Goal: Use online tool/utility: Utilize a website feature to perform a specific function

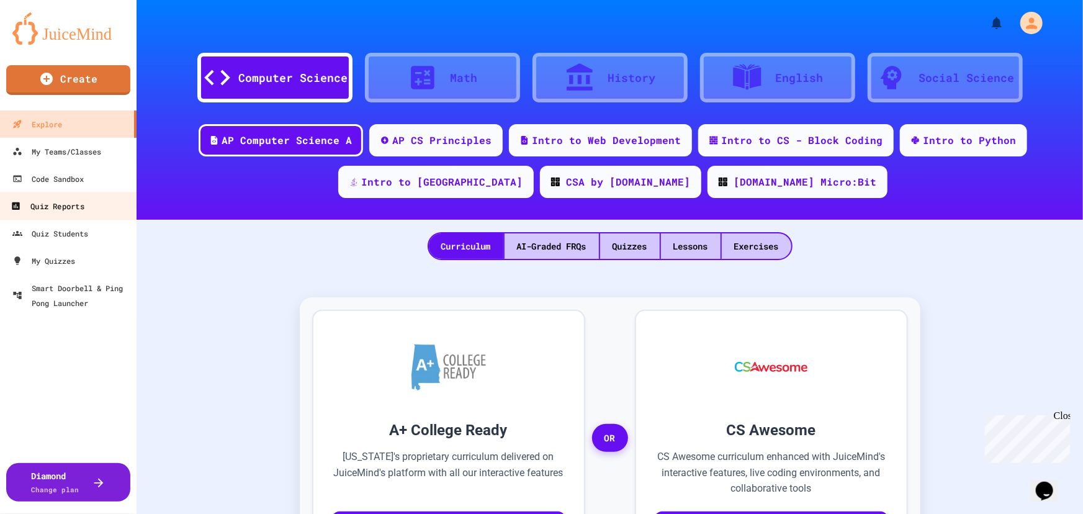
click at [58, 204] on div "Quiz Reports" at bounding box center [47, 207] width 73 height 16
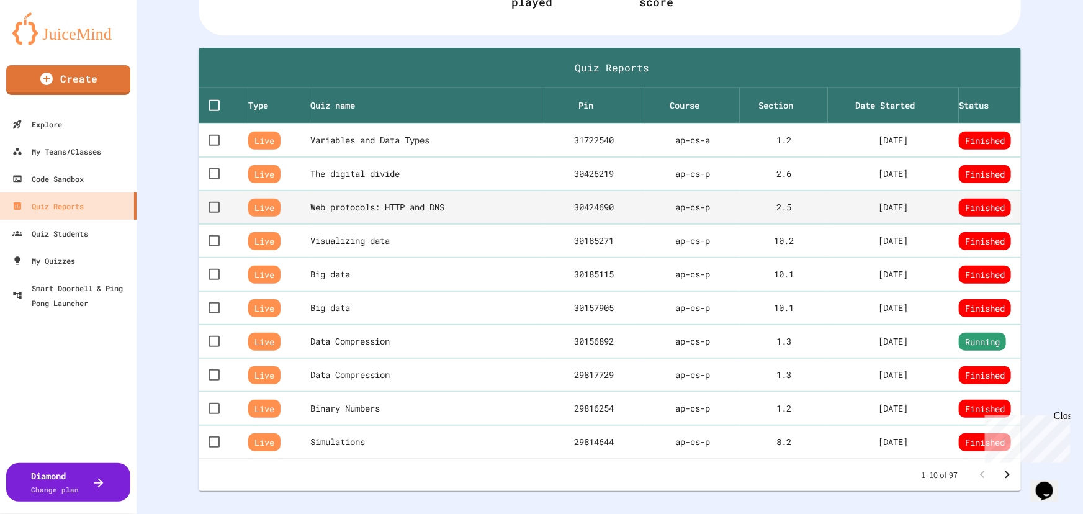
scroll to position [225, 0]
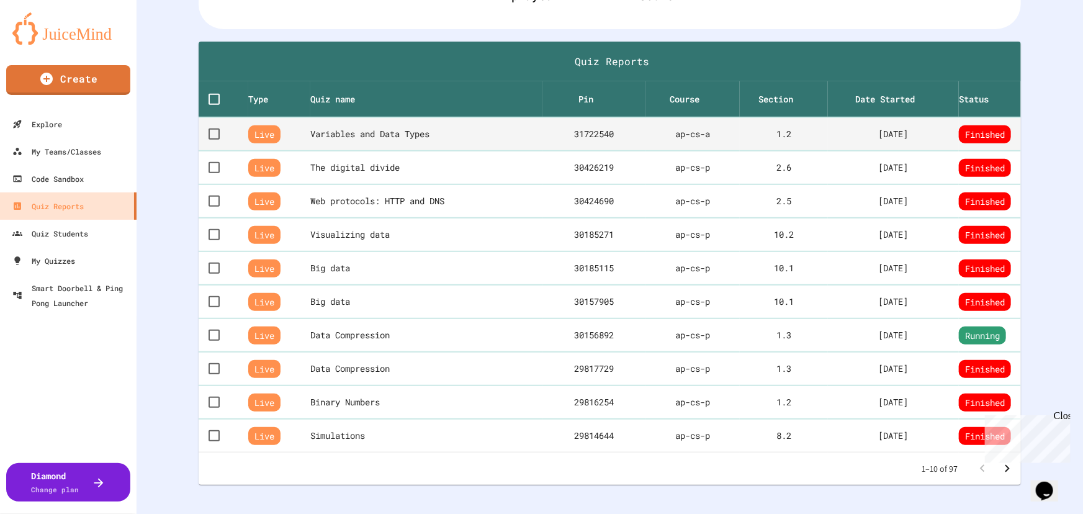
click at [372, 132] on th "Variables and Data Types" at bounding box center [426, 134] width 232 height 34
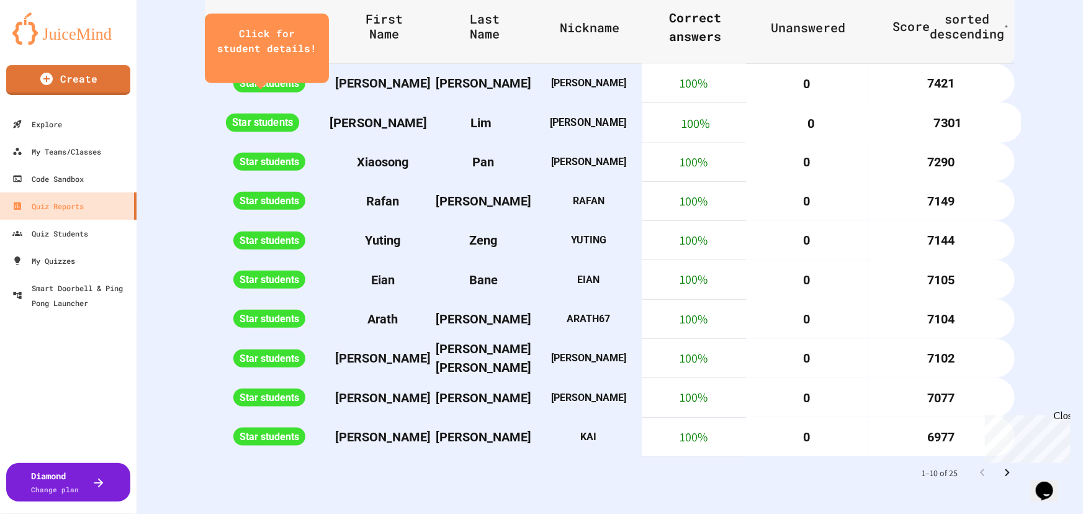
scroll to position [575, 0]
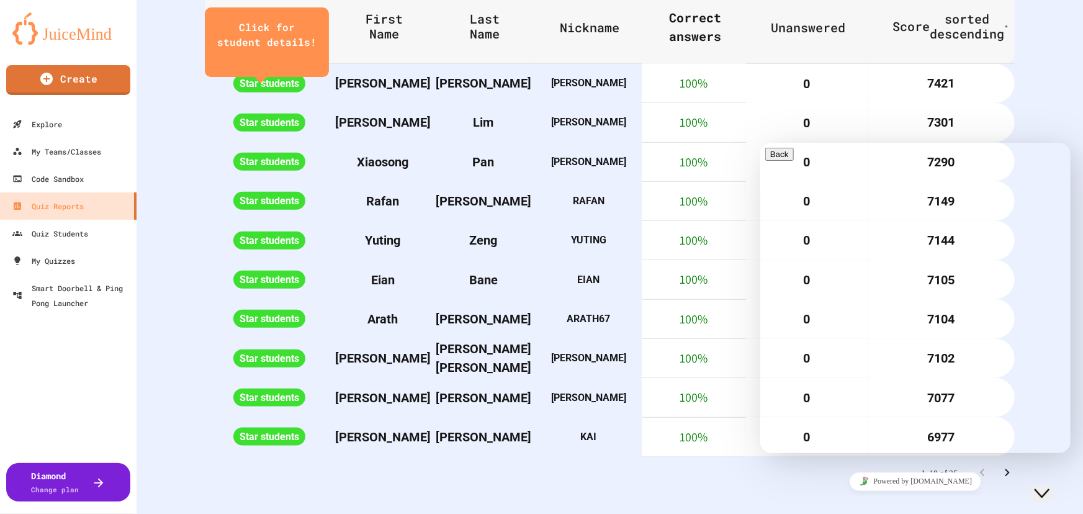
click at [788, 488] on div "Powered by [DOMAIN_NAME]" at bounding box center [915, 481] width 300 height 18
click at [1049, 485] on icon "Close Chat This icon closes the chat window." at bounding box center [1041, 492] width 15 height 15
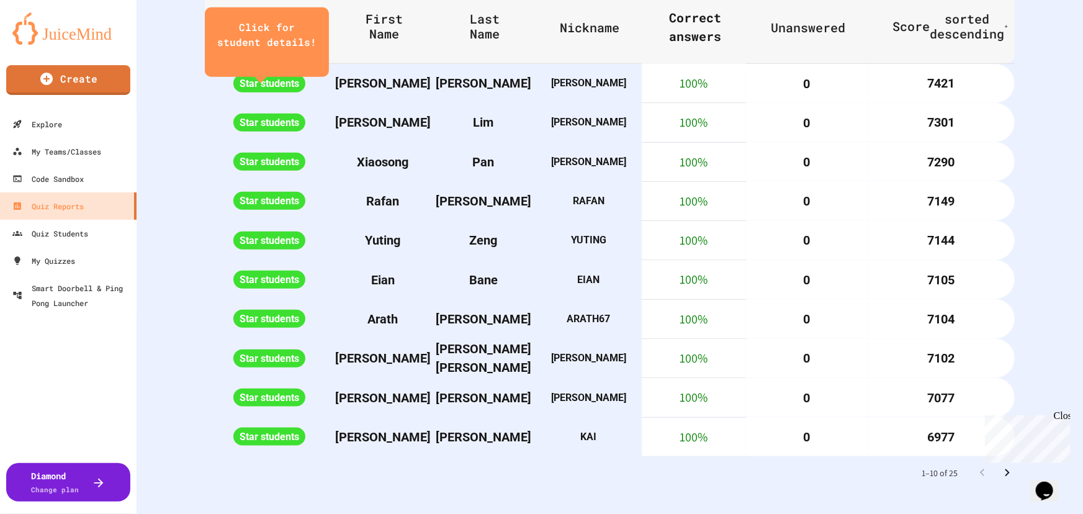
click at [1000, 466] on icon "Go to next page" at bounding box center [1007, 473] width 15 height 15
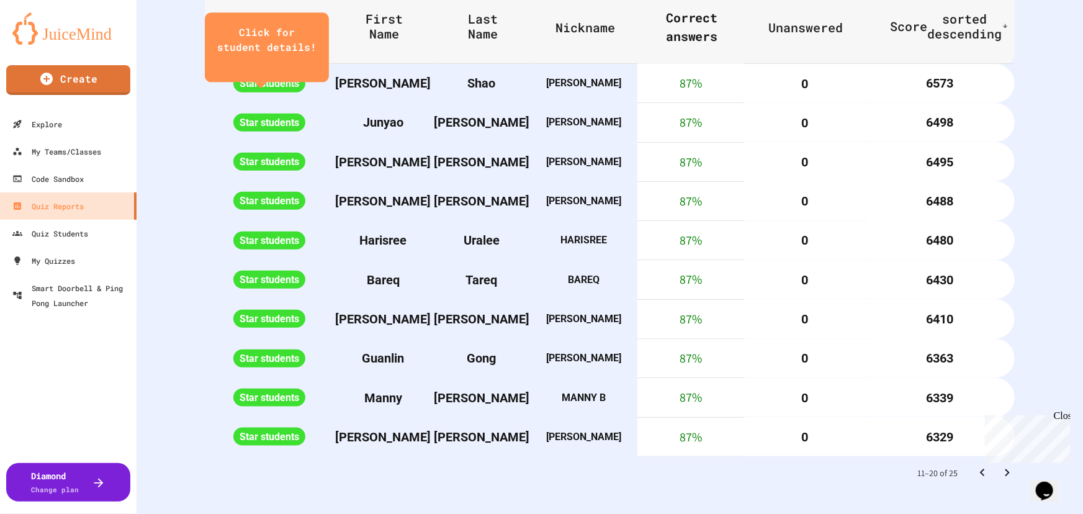
click at [1000, 466] on icon "Go to next page" at bounding box center [1007, 473] width 15 height 15
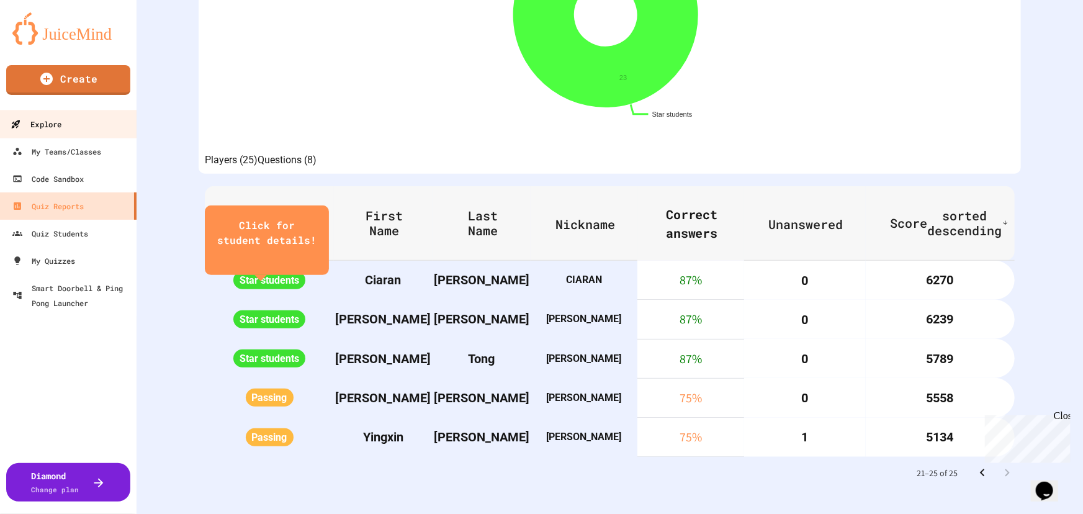
click at [61, 120] on div "Explore" at bounding box center [36, 125] width 51 height 16
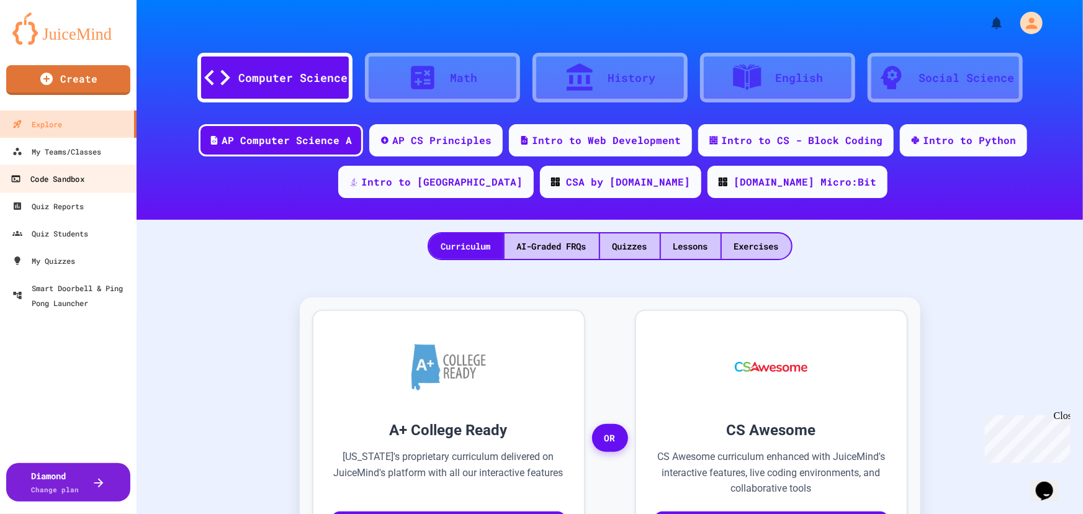
click at [53, 173] on div "Code Sandbox" at bounding box center [47, 179] width 73 height 16
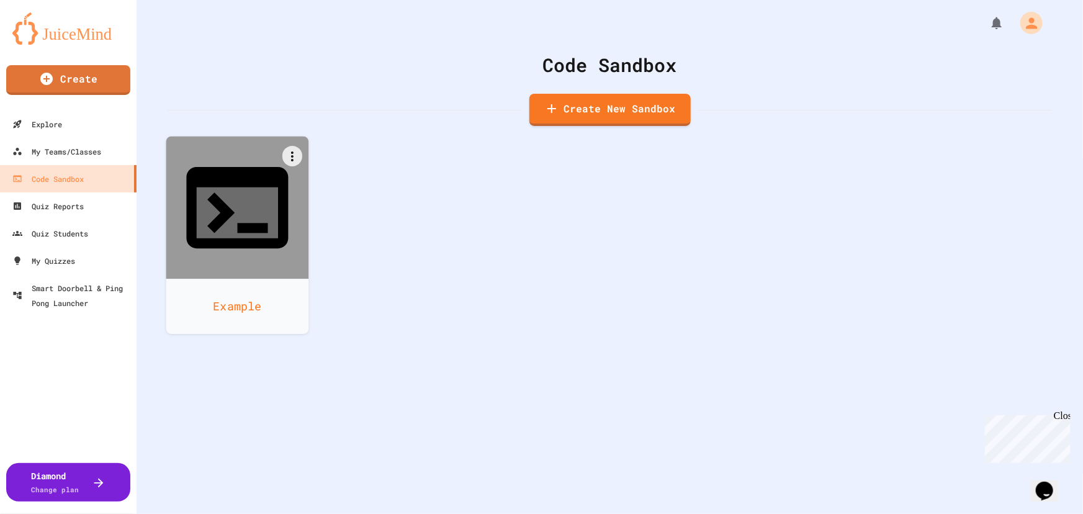
click at [245, 279] on div "Example" at bounding box center [237, 306] width 143 height 55
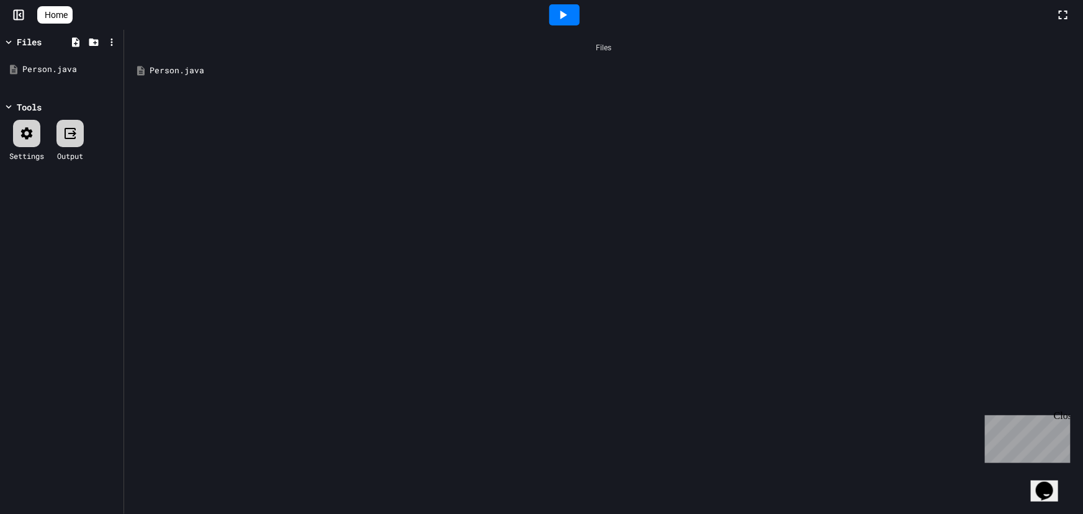
click at [174, 70] on div "Person.java" at bounding box center [613, 71] width 926 height 12
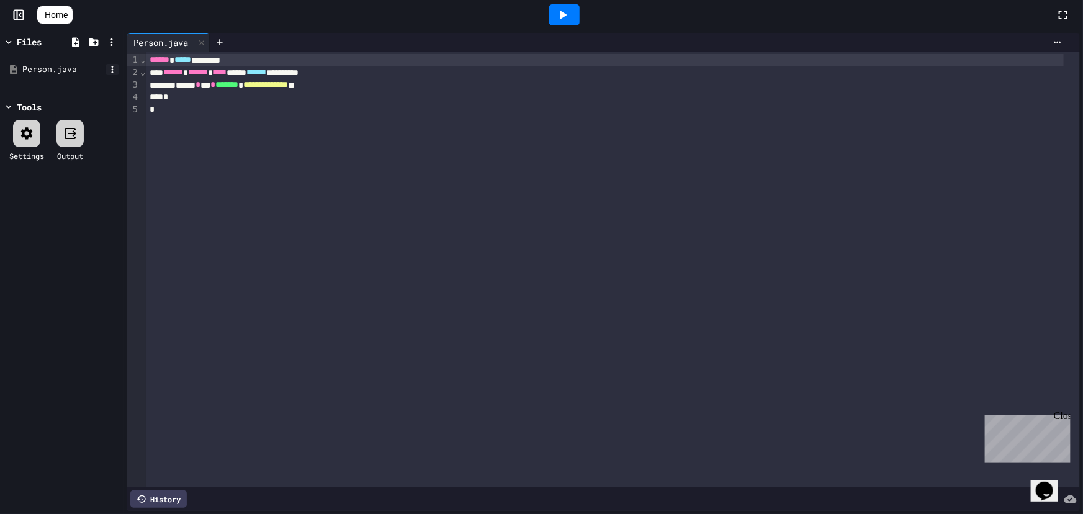
click at [107, 68] on icon at bounding box center [112, 69] width 11 height 11
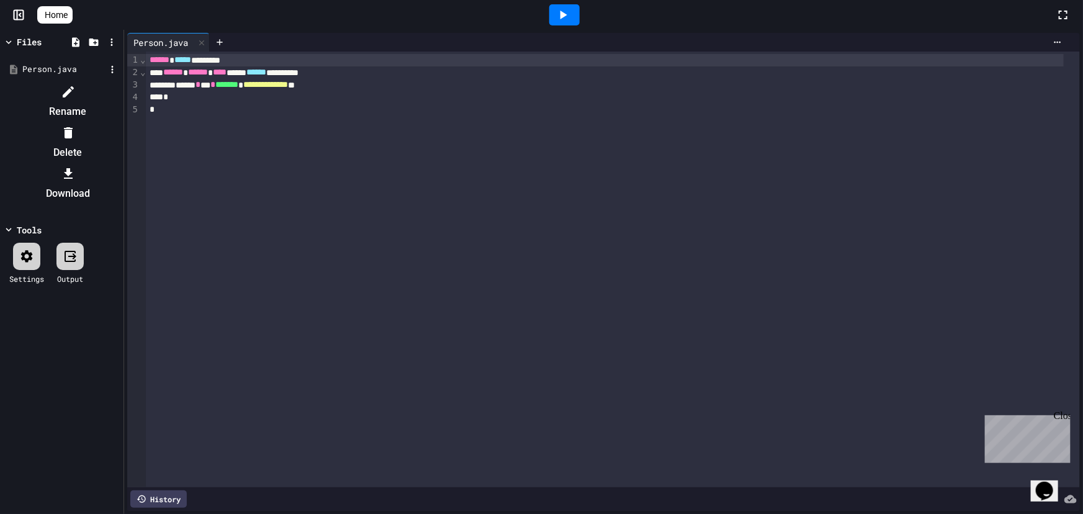
click at [76, 86] on icon at bounding box center [68, 91] width 15 height 15
type textarea "******"
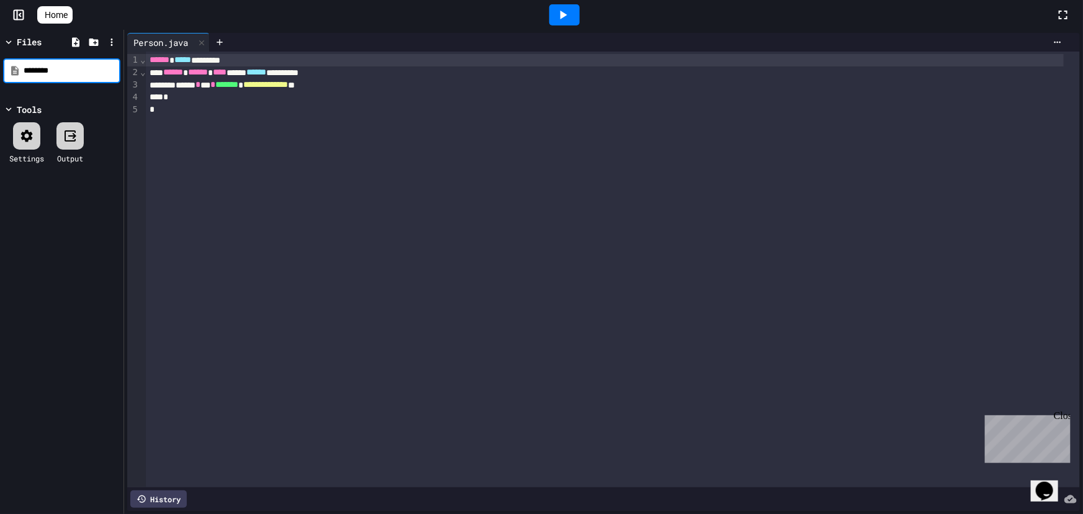
type input "*********"
click at [229, 61] on div "****** ***** ********" at bounding box center [604, 60] width 917 height 12
click at [567, 15] on icon at bounding box center [564, 15] width 7 height 9
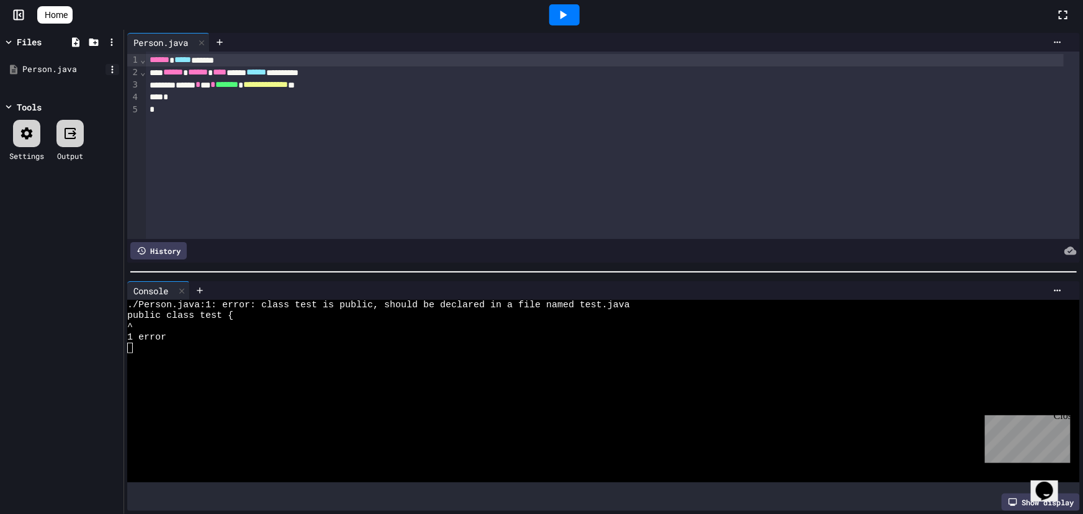
click at [112, 65] on icon at bounding box center [112, 69] width 11 height 11
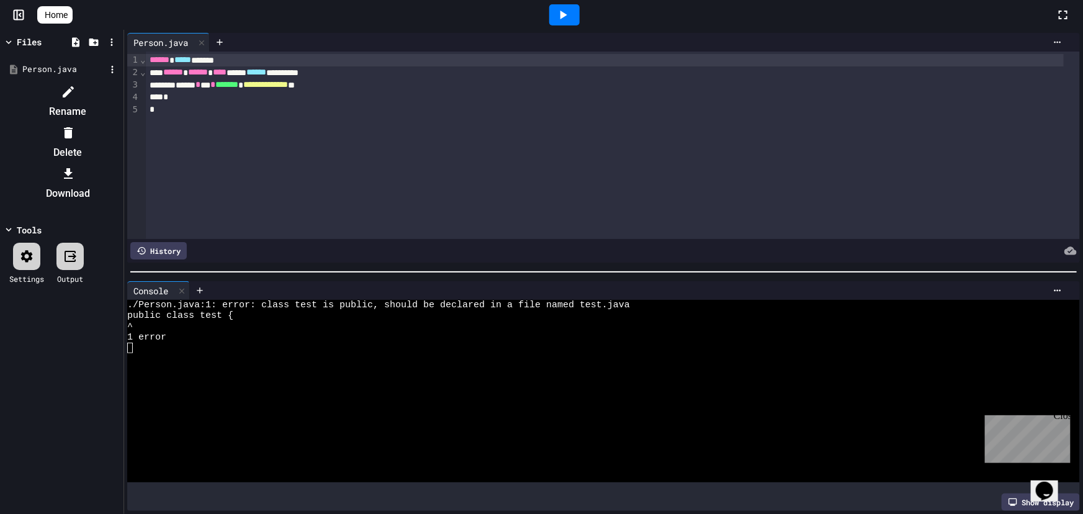
click at [120, 91] on li "Rename" at bounding box center [68, 102] width 105 height 40
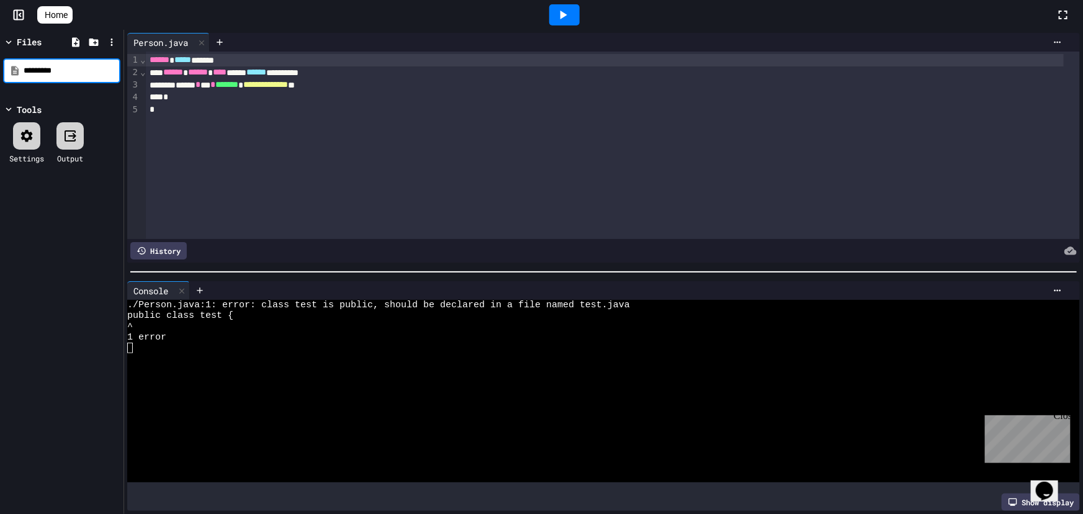
type input "*********"
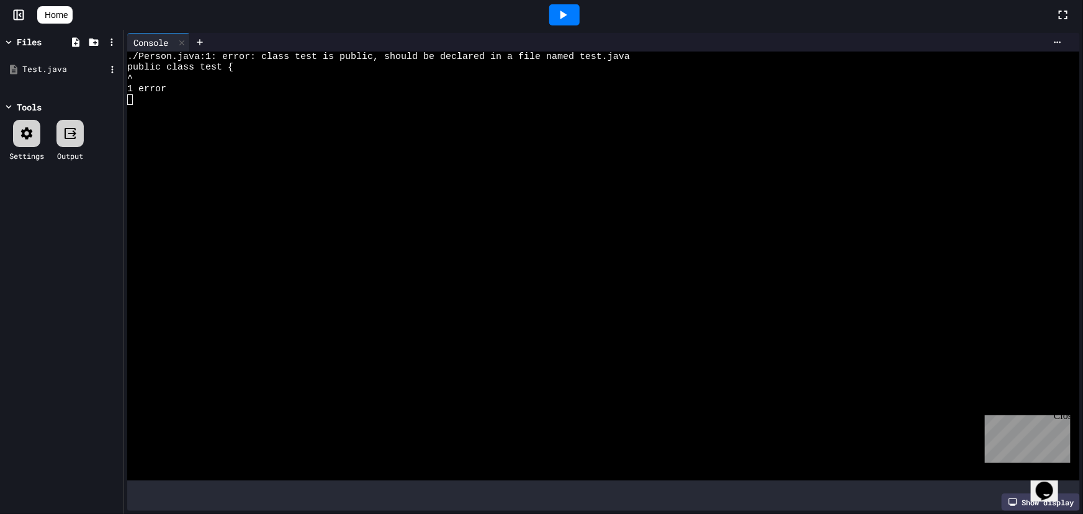
click at [42, 61] on div "Test.java" at bounding box center [61, 69] width 117 height 22
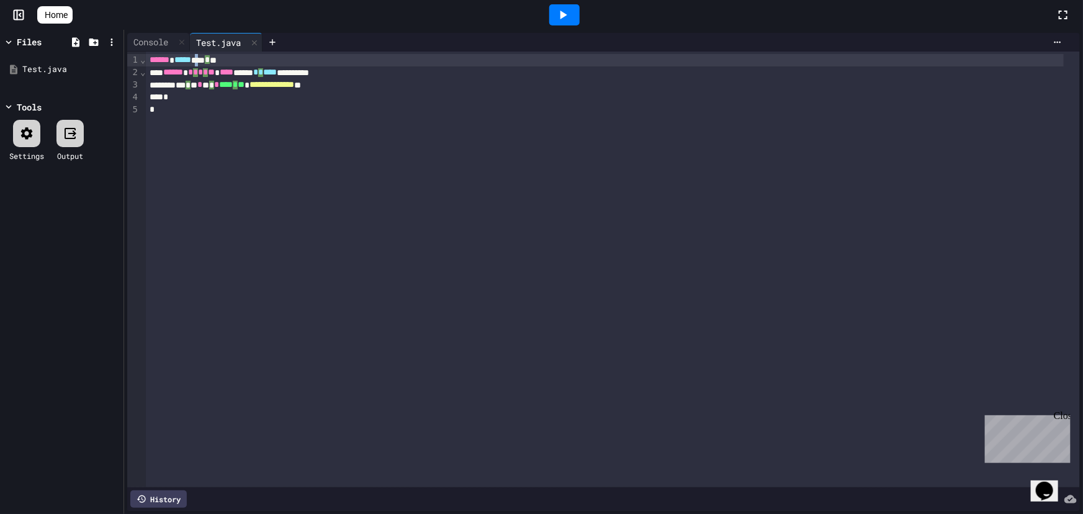
click at [214, 61] on div "****** ***** *** * *" at bounding box center [604, 60] width 917 height 12
click at [570, 16] on icon at bounding box center [563, 14] width 15 height 15
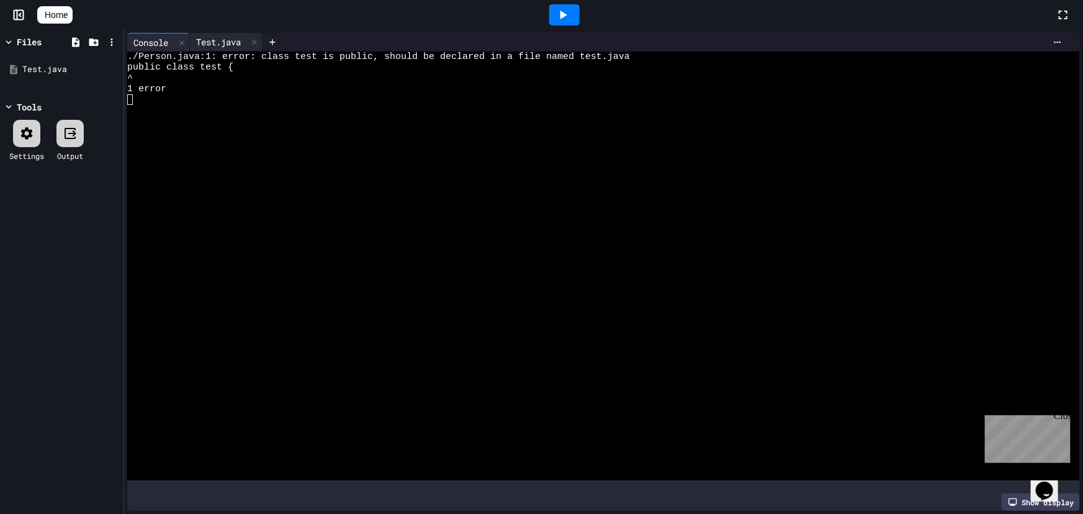
click at [211, 41] on div "Test.java" at bounding box center [218, 41] width 57 height 13
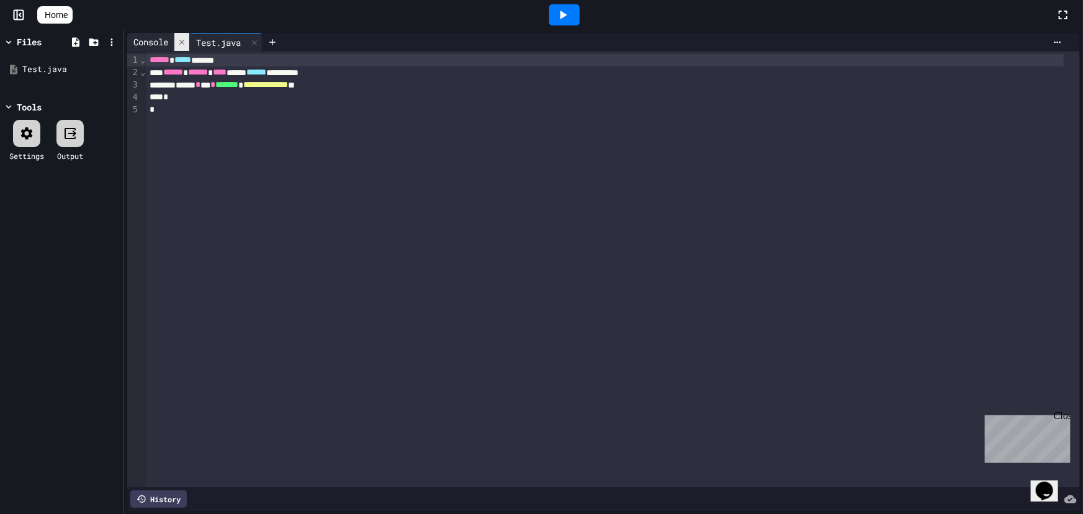
click at [181, 40] on icon at bounding box center [182, 42] width 9 height 9
click at [257, 116] on div "**********" at bounding box center [613, 270] width 934 height 436
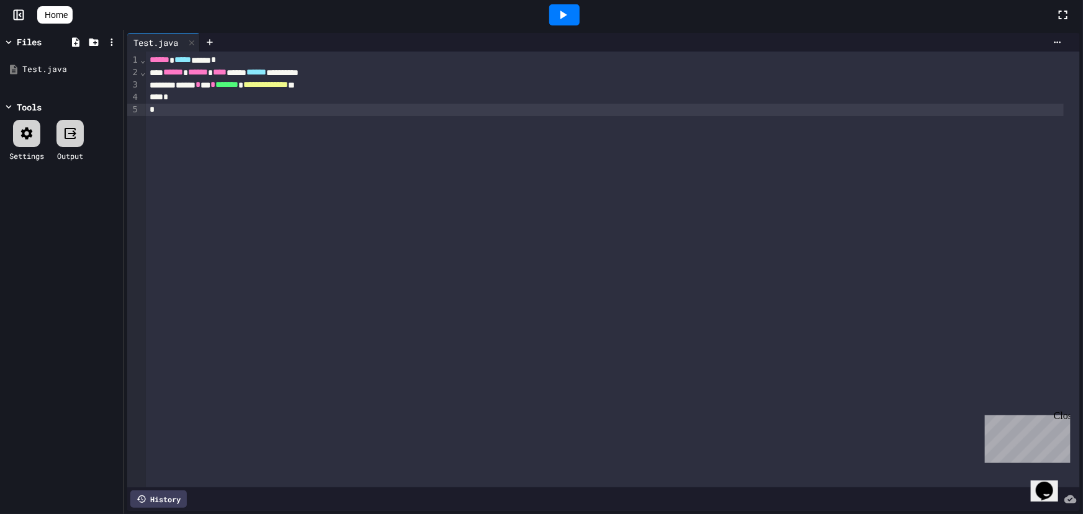
click at [569, 6] on div at bounding box center [564, 14] width 30 height 21
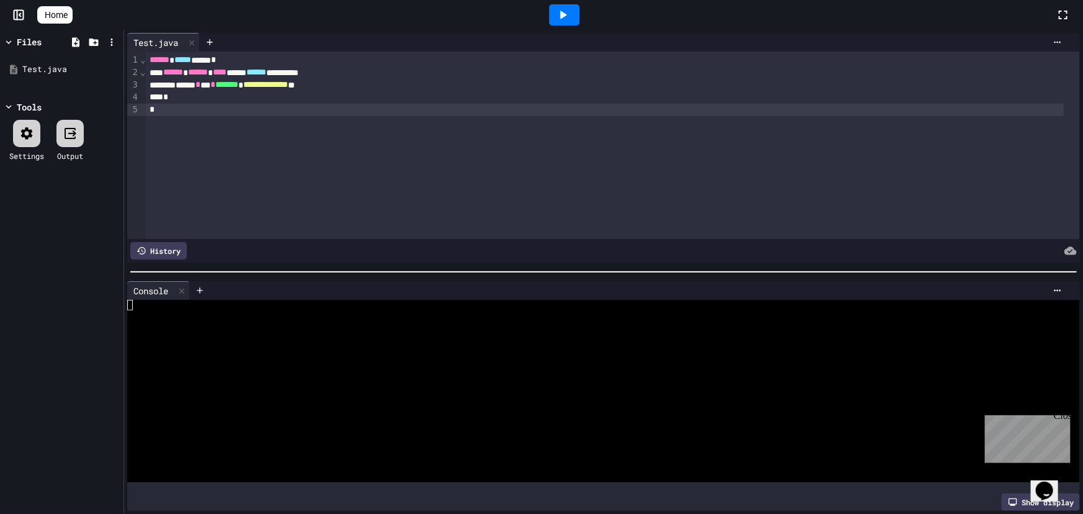
click at [570, 15] on icon at bounding box center [563, 14] width 15 height 15
click at [217, 347] on div at bounding box center [593, 348] width 933 height 11
click at [62, 140] on div at bounding box center [69, 133] width 27 height 27
click at [67, 137] on icon at bounding box center [70, 133] width 11 height 11
click at [77, 120] on div at bounding box center [69, 133] width 27 height 27
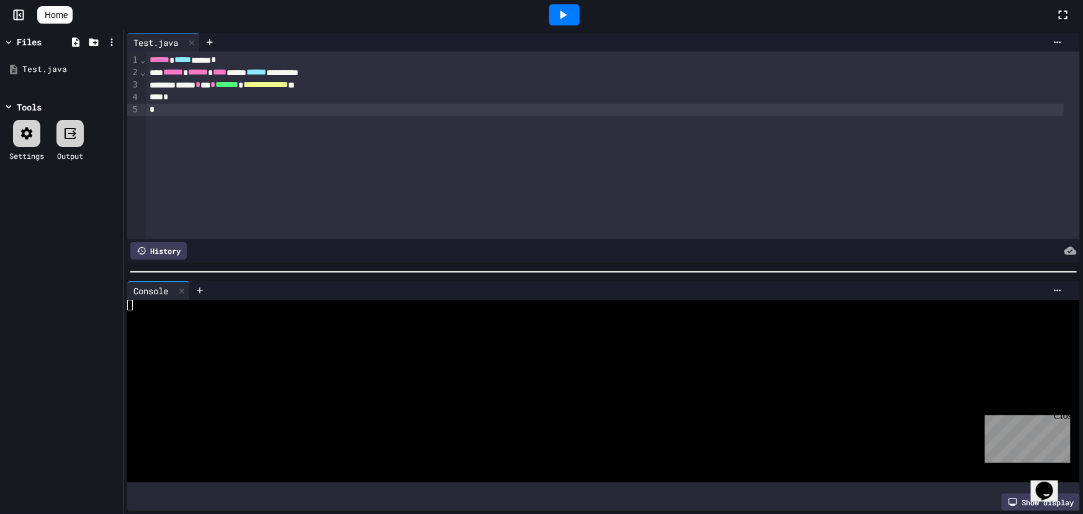
click at [72, 139] on icon at bounding box center [70, 133] width 15 height 15
drag, startPoint x: 256, startPoint y: 337, endPoint x: 183, endPoint y: 327, distance: 73.3
click at [255, 337] on div at bounding box center [593, 337] width 933 height 11
click at [562, 16] on icon at bounding box center [563, 14] width 15 height 15
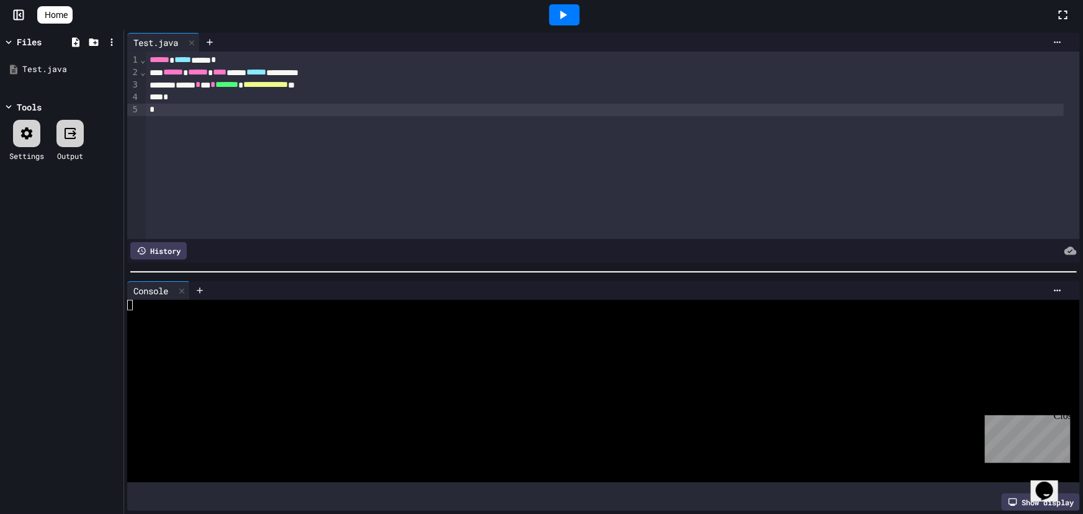
click at [566, 19] on icon at bounding box center [563, 14] width 15 height 15
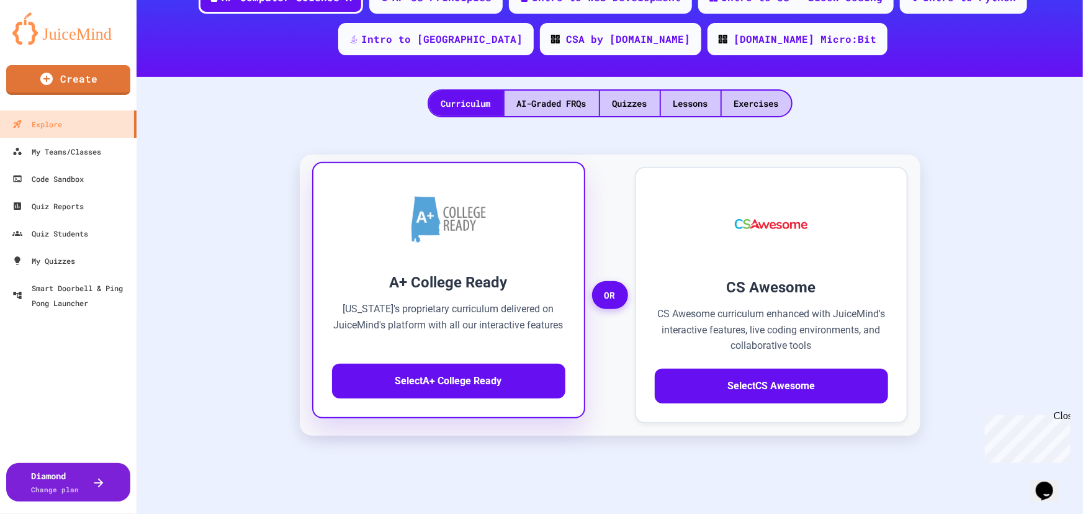
scroll to position [99, 0]
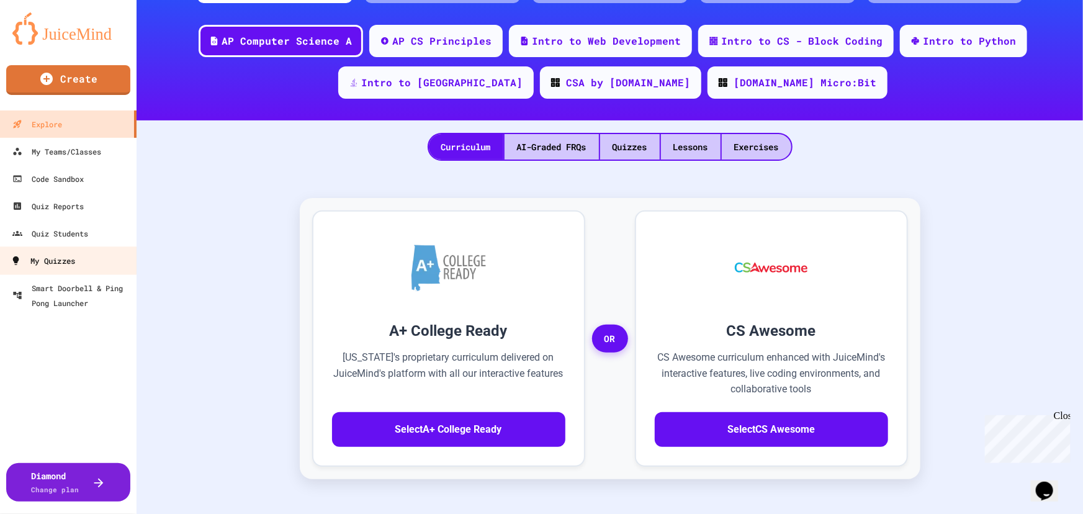
click at [55, 255] on div "My Quizzes" at bounding box center [43, 261] width 65 height 16
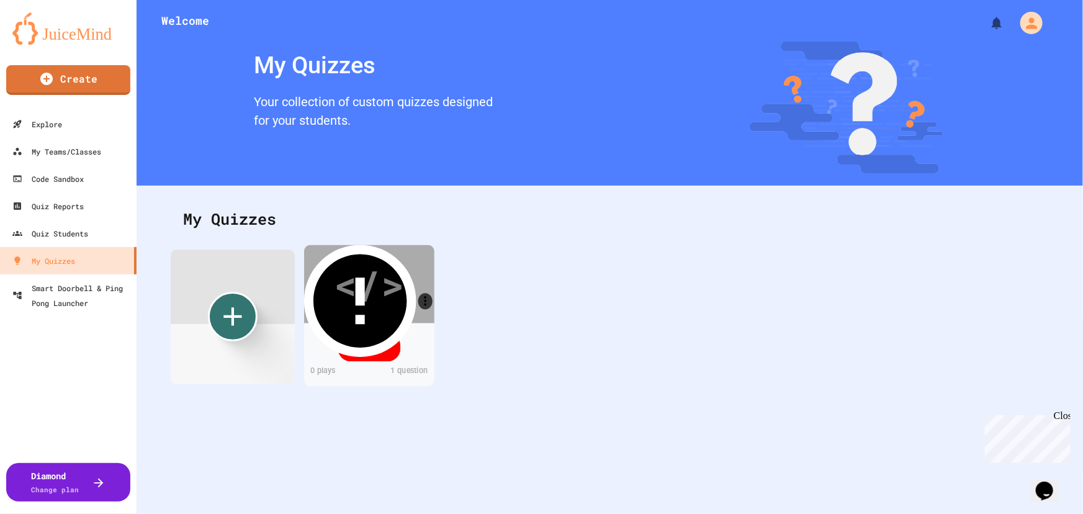
click at [370, 352] on div "Draft" at bounding box center [369, 347] width 63 height 29
